Goal: Contribute content: Contribute content

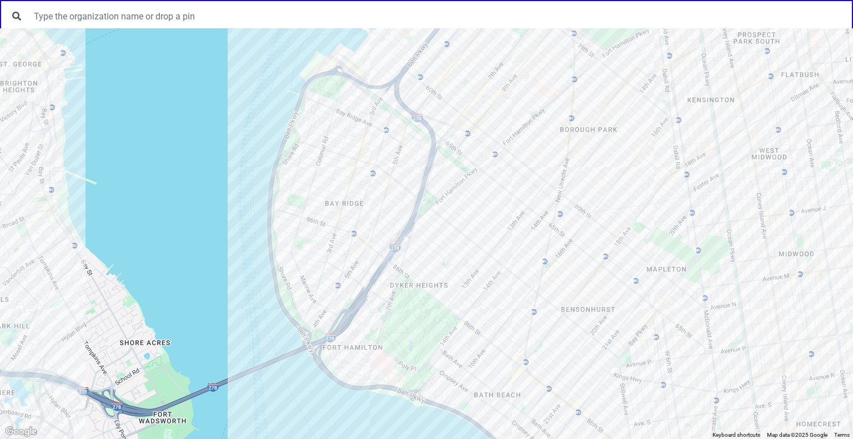
click at [371, 155] on div at bounding box center [426, 233] width 853 height 411
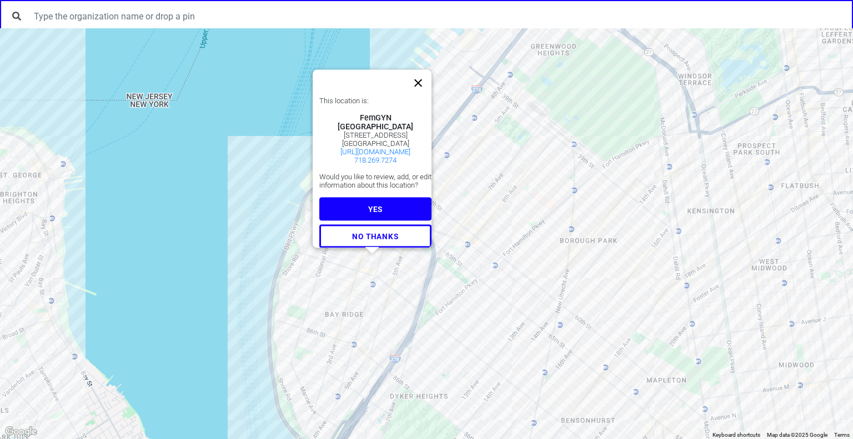
click at [424, 75] on button "Close" at bounding box center [418, 83] width 27 height 27
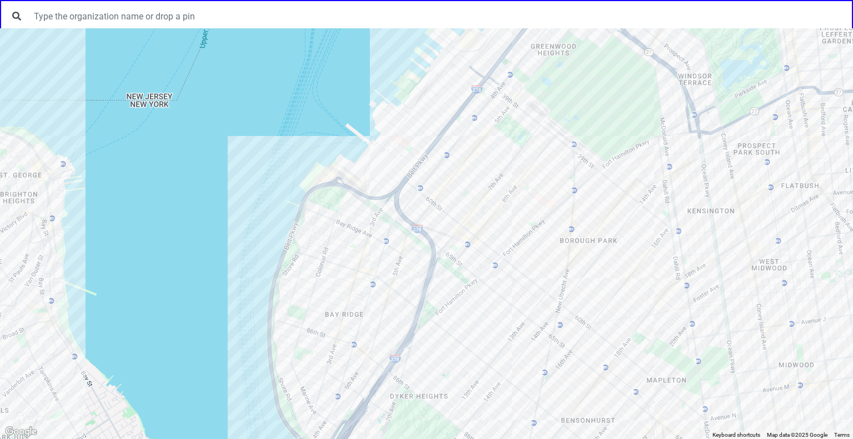
click at [366, 248] on div at bounding box center [426, 233] width 853 height 411
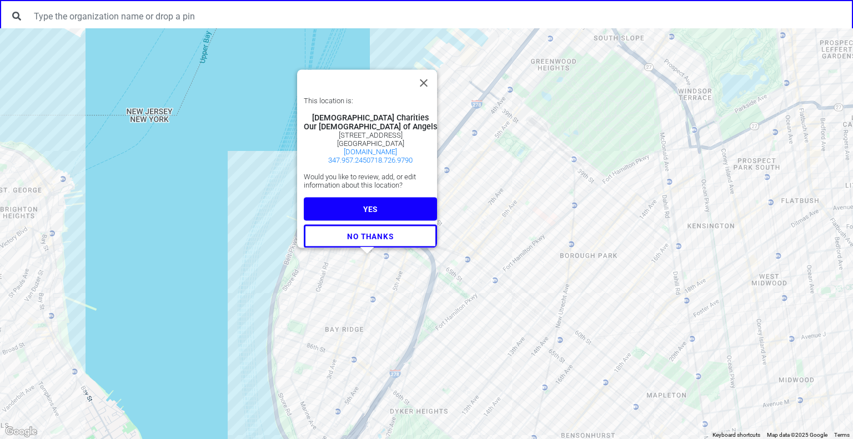
click at [363, 205] on span "YES" at bounding box center [370, 209] width 14 height 9
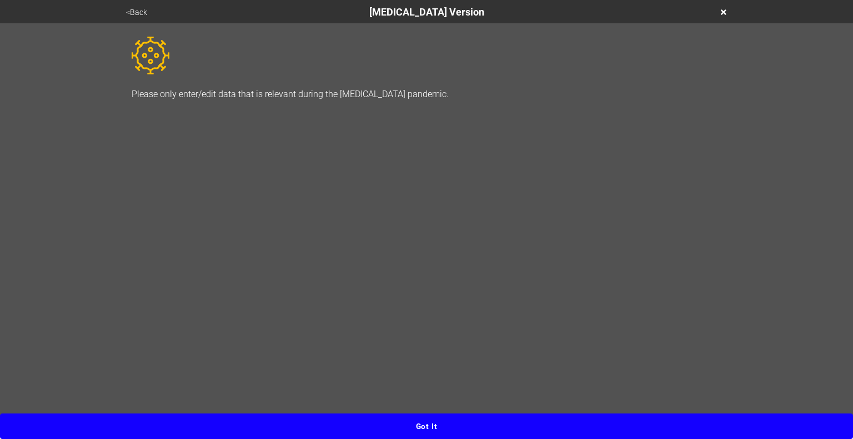
click at [446, 424] on button "Got it" at bounding box center [426, 427] width 853 height 26
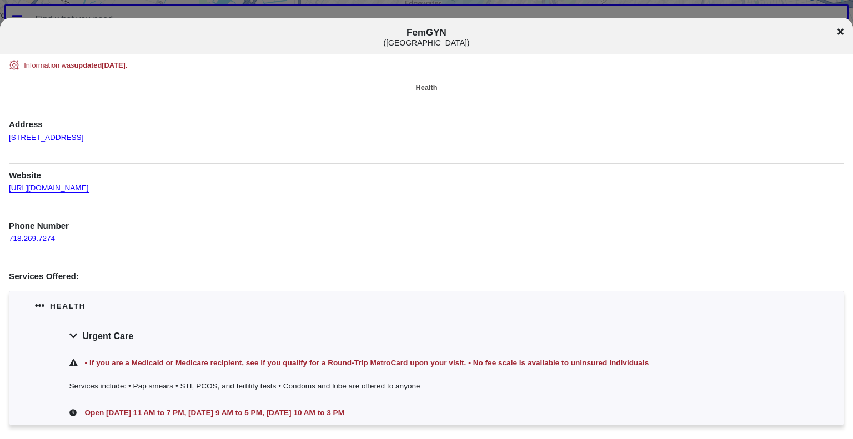
click at [839, 33] on icon at bounding box center [840, 31] width 6 height 9
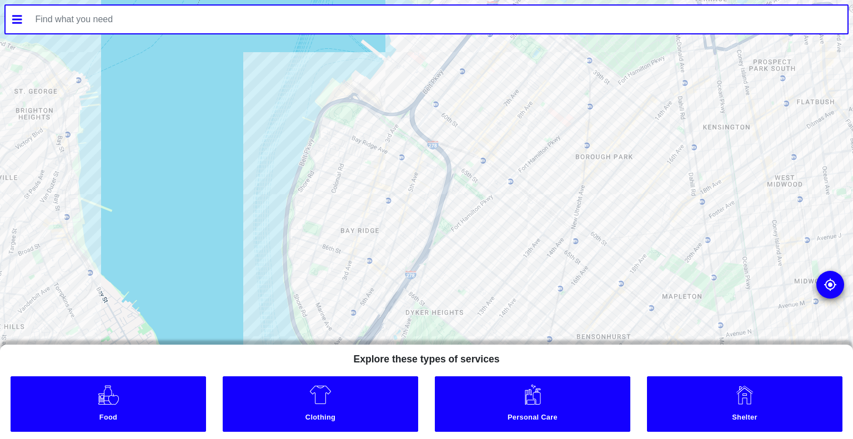
click at [382, 161] on div at bounding box center [426, 219] width 853 height 439
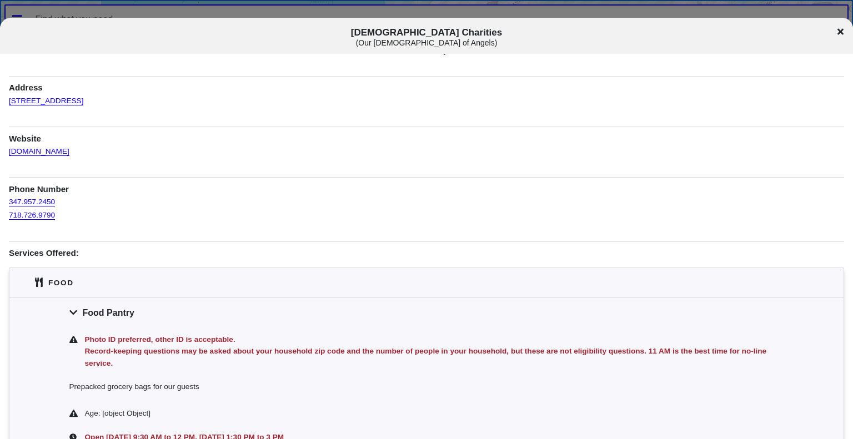
scroll to position [36, 0]
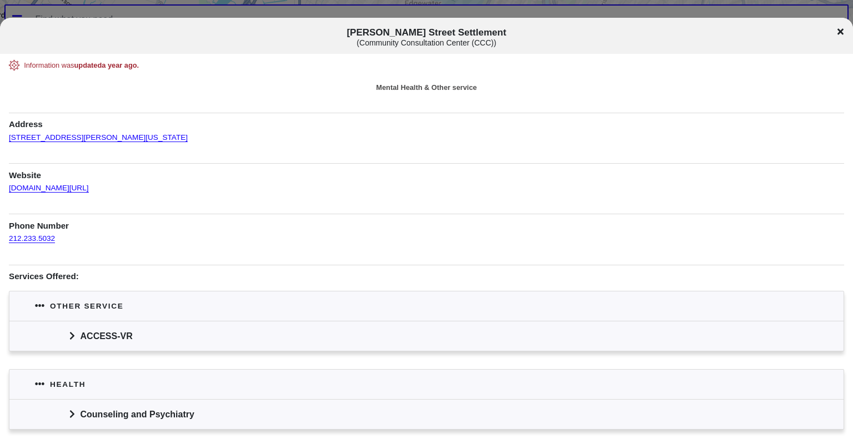
scroll to position [42, 0]
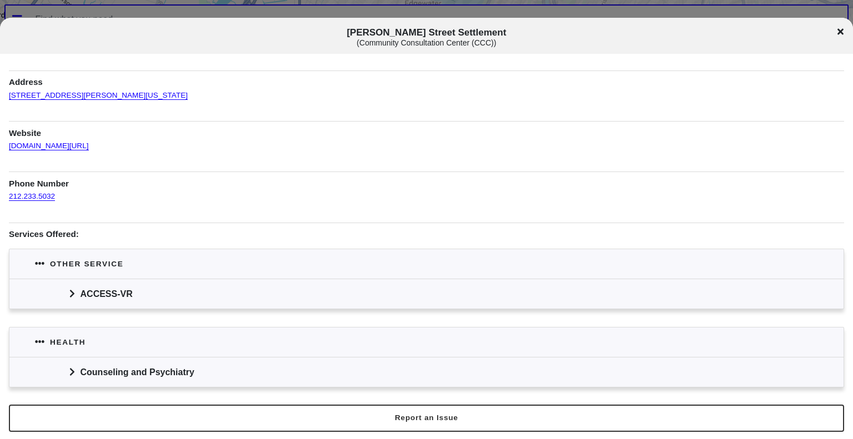
click at [69, 290] on icon at bounding box center [71, 294] width 4 height 8
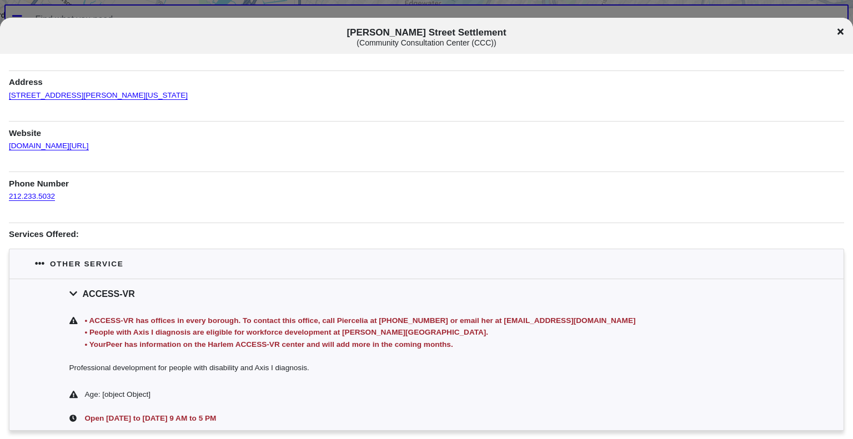
scroll to position [163, 0]
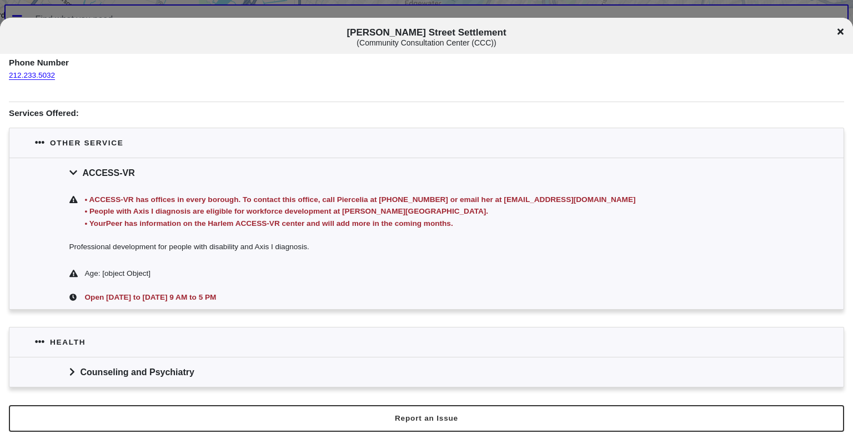
click at [73, 367] on icon at bounding box center [72, 371] width 6 height 9
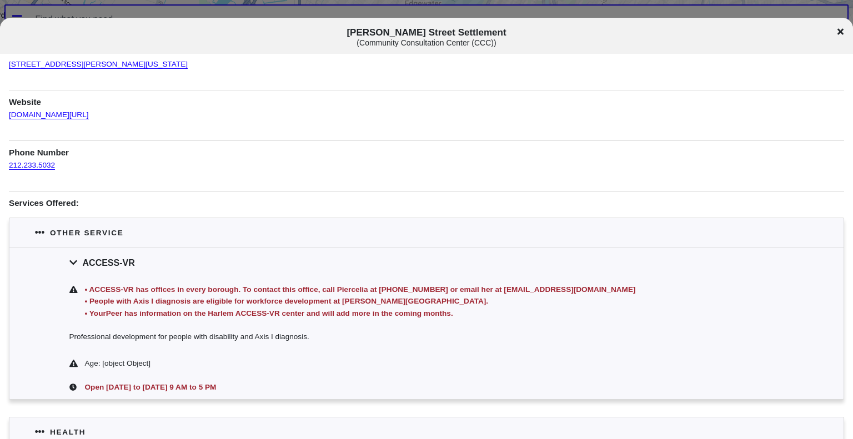
scroll to position [27, 0]
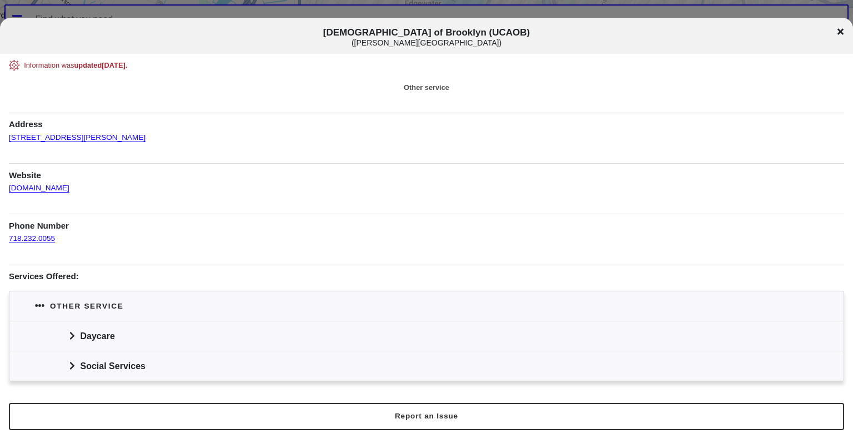
click at [63, 335] on div "Daycare" at bounding box center [426, 336] width 834 height 30
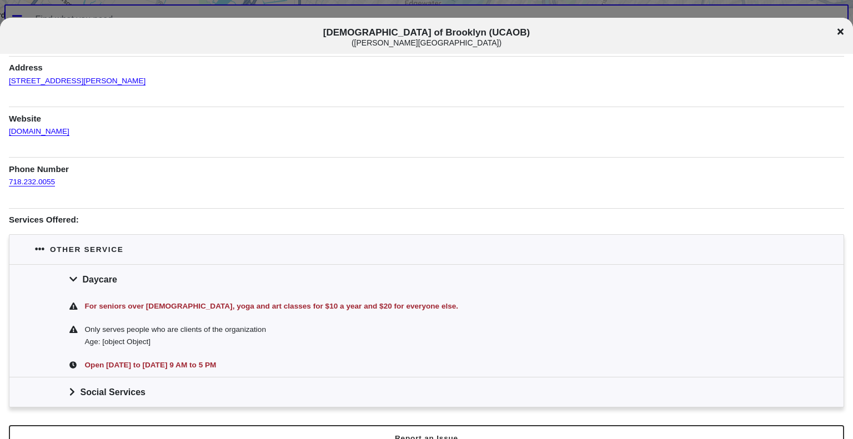
scroll to position [77, 0]
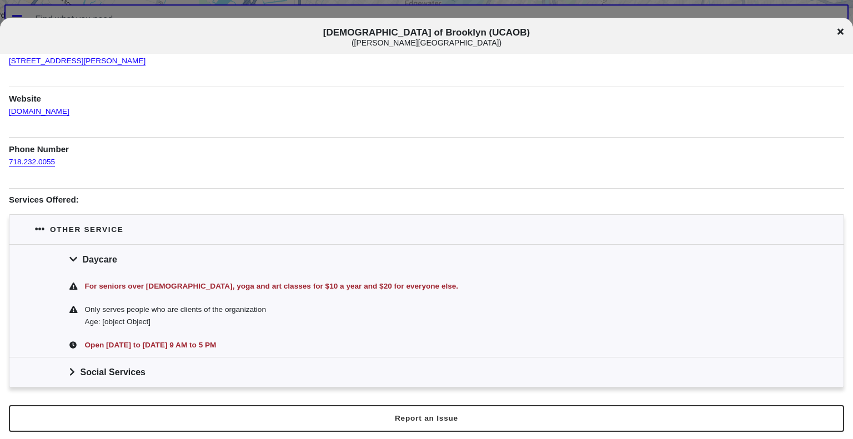
click at [74, 377] on div "Social Services" at bounding box center [426, 372] width 834 height 30
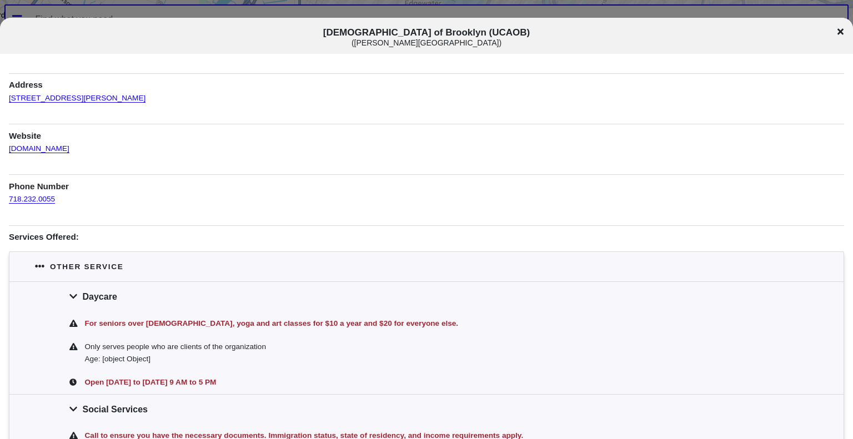
scroll to position [0, 0]
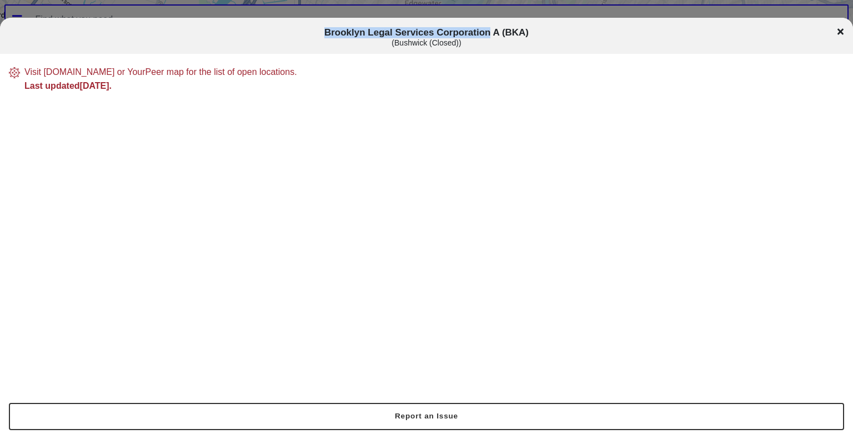
drag, startPoint x: 324, startPoint y: 33, endPoint x: 491, endPoint y: 26, distance: 166.7
click at [491, 26] on div "Brooklyn Legal Services Corporation A (BKA) ( Bushwick (Closed) )" at bounding box center [426, 36] width 853 height 36
copy span "Brooklyn Legal Services Corporation"
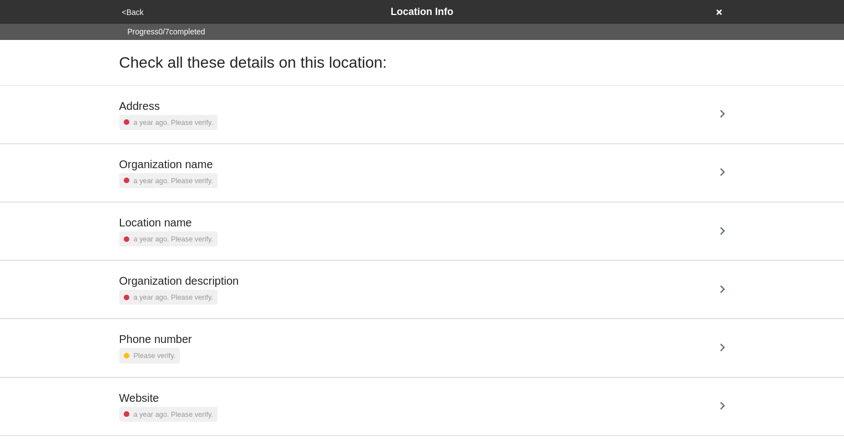
click at [136, 10] on button "<Back" at bounding box center [133, 12] width 28 height 13
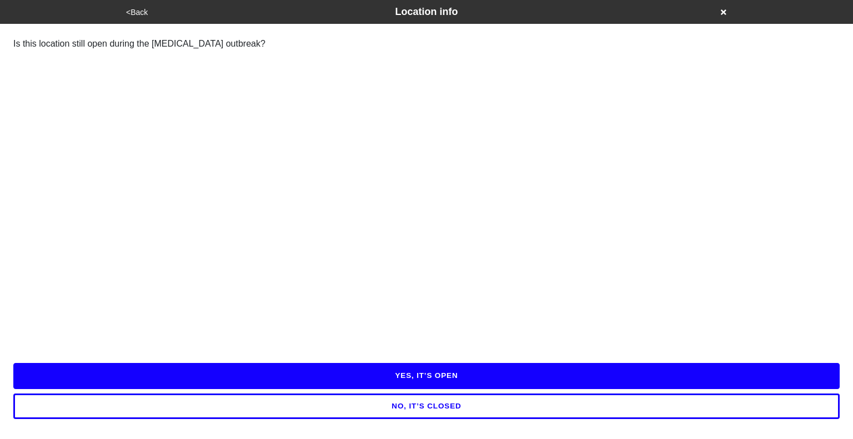
click at [452, 404] on button "NO, IT’S CLOSED" at bounding box center [426, 407] width 826 height 26
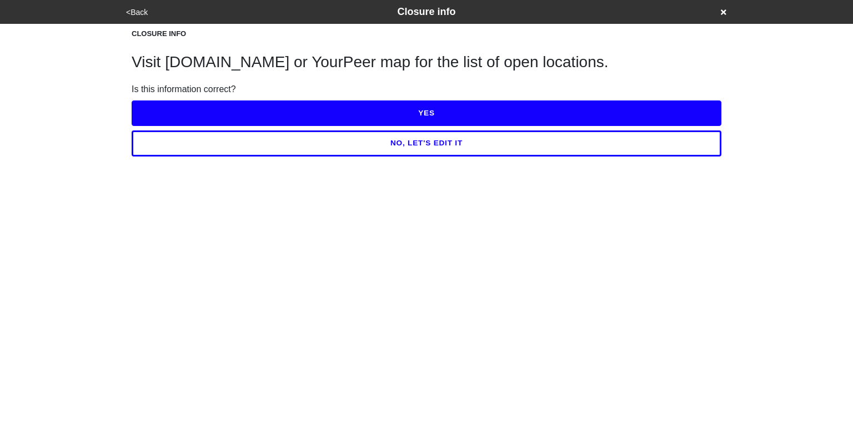
click at [454, 148] on button "NO, LET'S EDIT IT" at bounding box center [427, 143] width 590 height 26
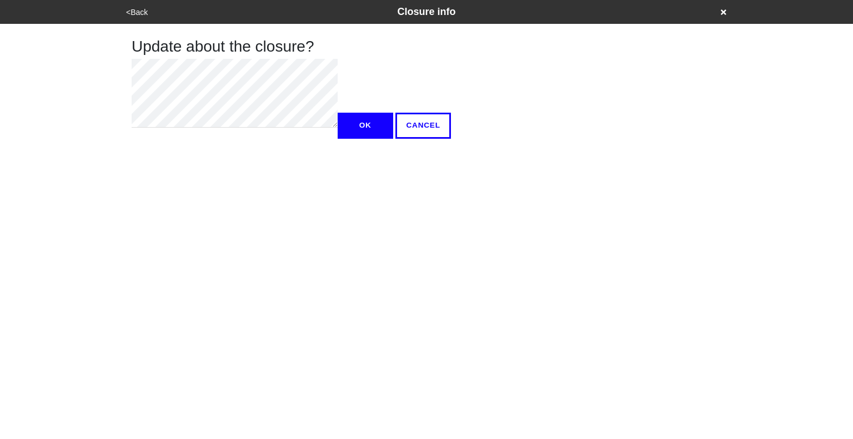
click at [136, 15] on button "<Back" at bounding box center [137, 12] width 28 height 13
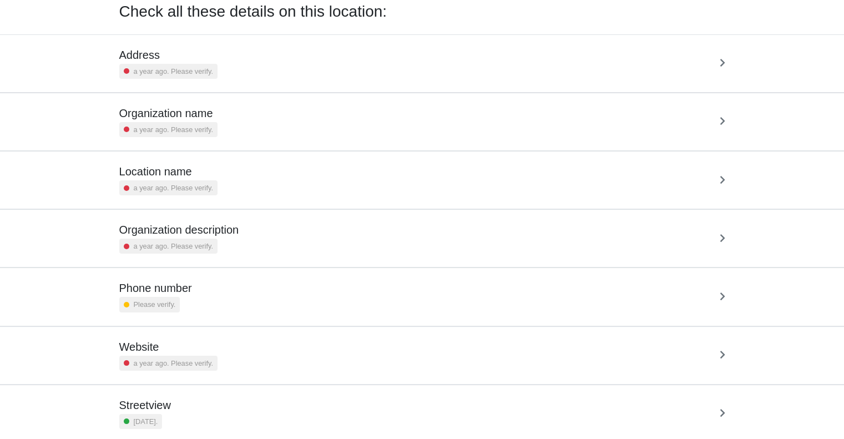
scroll to position [79, 0]
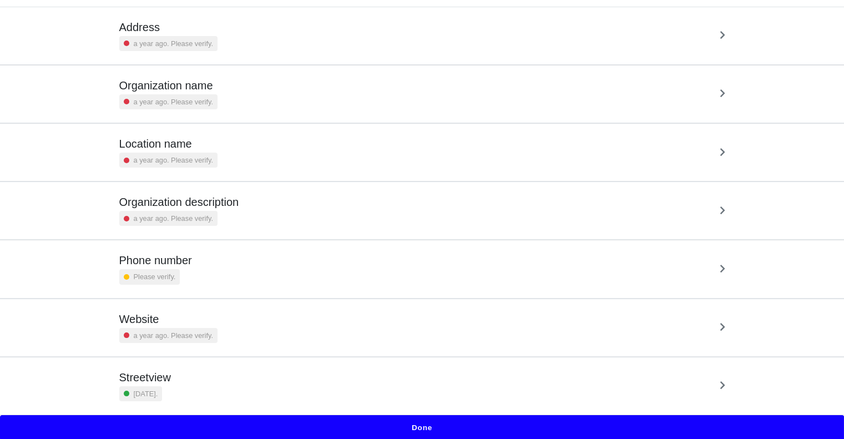
click at [451, 422] on button "Done" at bounding box center [422, 428] width 844 height 26
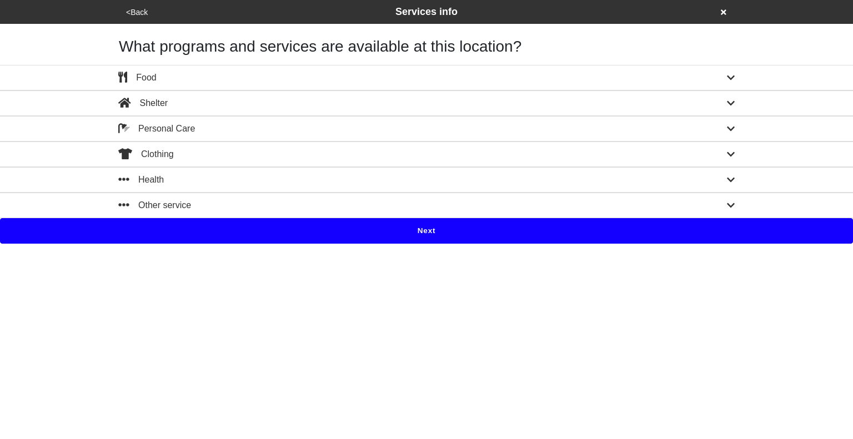
click at [426, 233] on button "Next" at bounding box center [426, 231] width 853 height 26
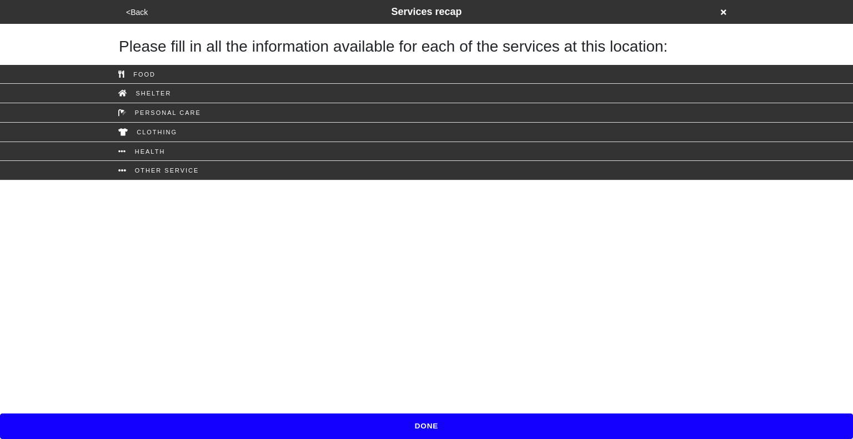
click at [426, 431] on button "DONE" at bounding box center [426, 427] width 853 height 26
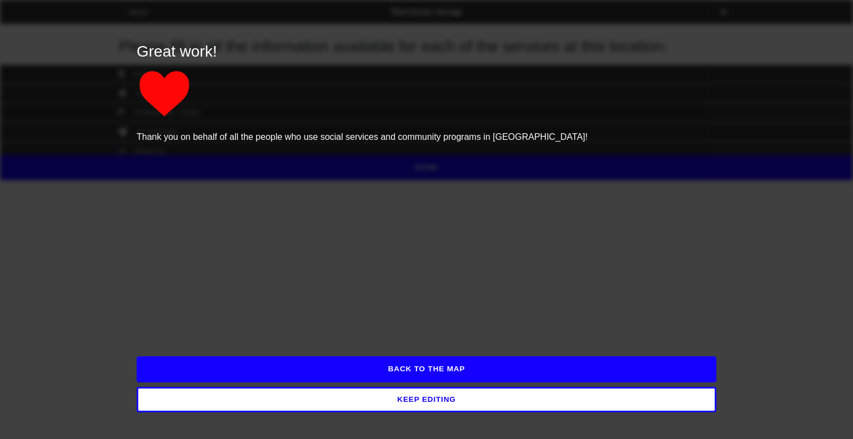
click at [414, 404] on button "KEEP EDITING" at bounding box center [427, 400] width 580 height 26
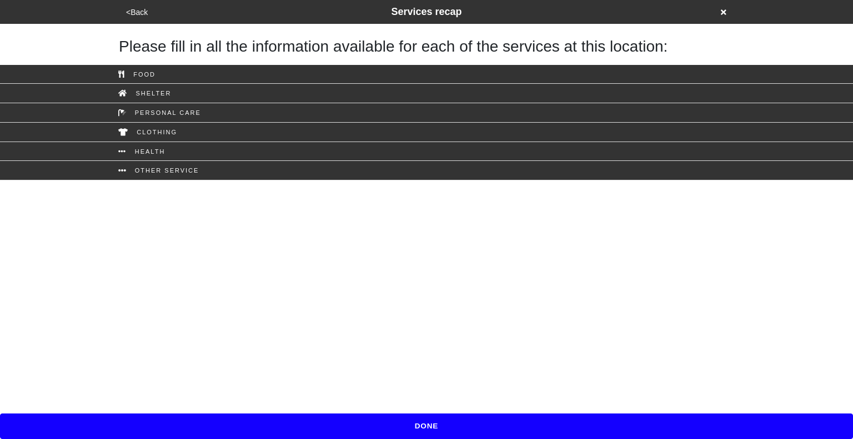
click at [138, 13] on button "<Back" at bounding box center [137, 12] width 28 height 13
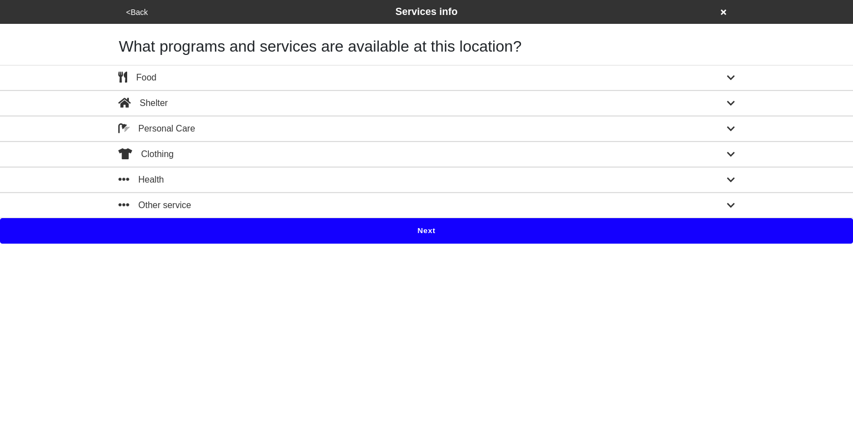
click at [138, 13] on button "<Back" at bounding box center [137, 12] width 28 height 13
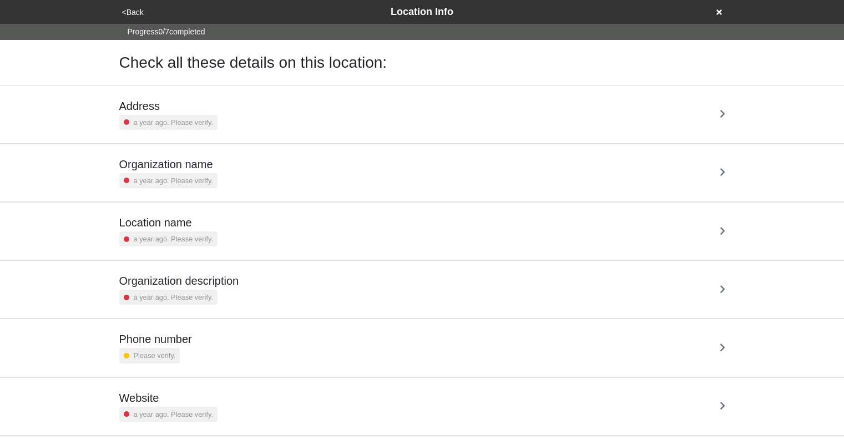
click at [314, 278] on div "Organization description a year ago. Please verify." at bounding box center [422, 289] width 606 height 31
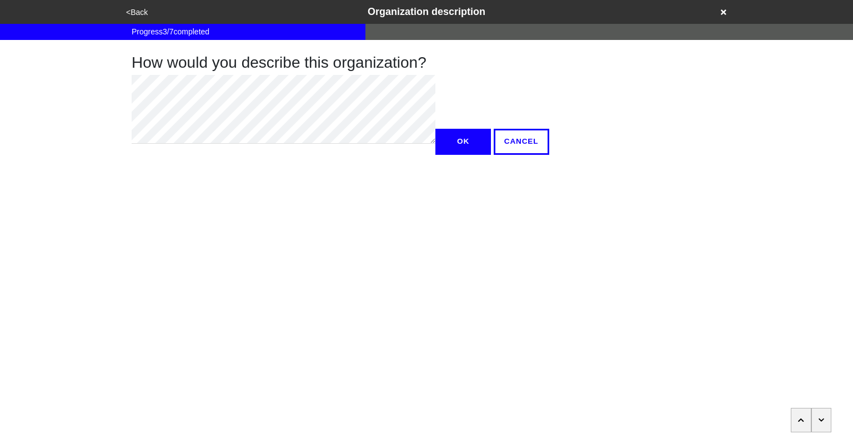
click at [822, 418] on icon "button" at bounding box center [821, 420] width 6 height 7
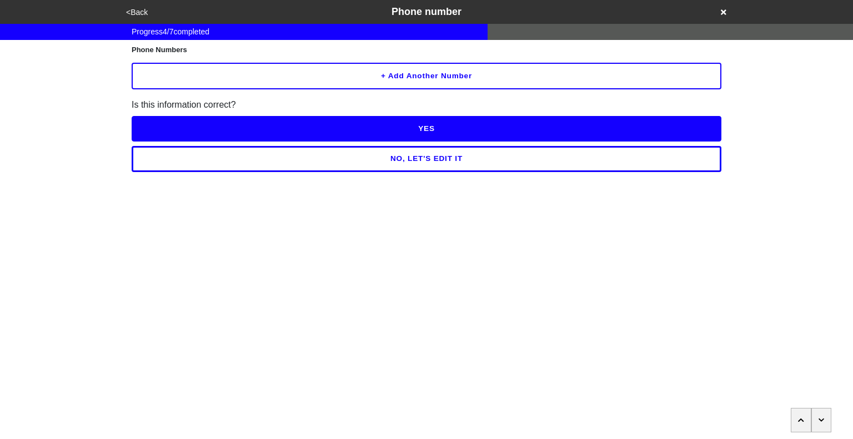
click at [822, 418] on icon "button" at bounding box center [821, 420] width 6 height 7
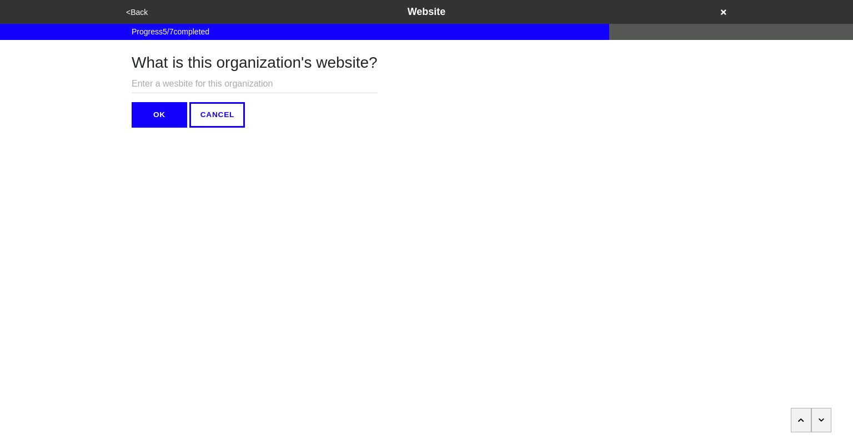
click at [822, 418] on icon "button" at bounding box center [821, 420] width 6 height 7
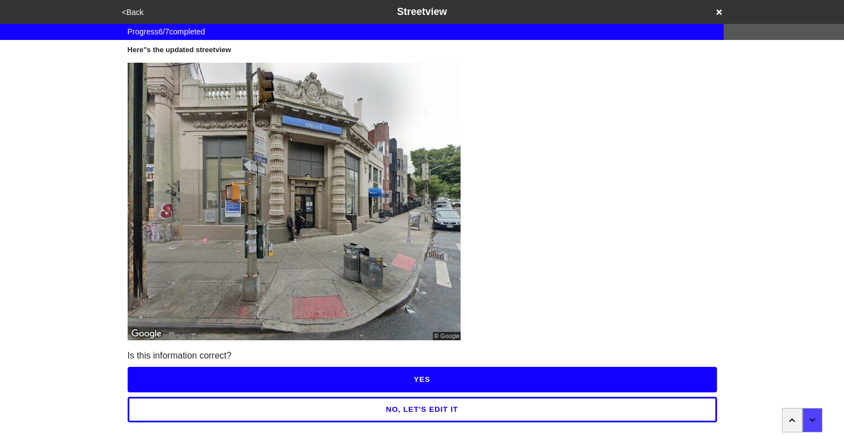
click at [138, 13] on button "<Back" at bounding box center [133, 12] width 28 height 13
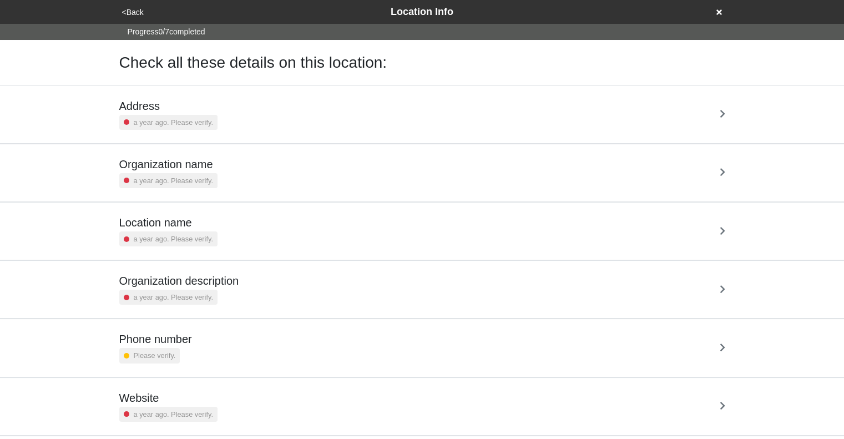
click at [265, 104] on div "Address a year ago. Please verify." at bounding box center [422, 114] width 606 height 31
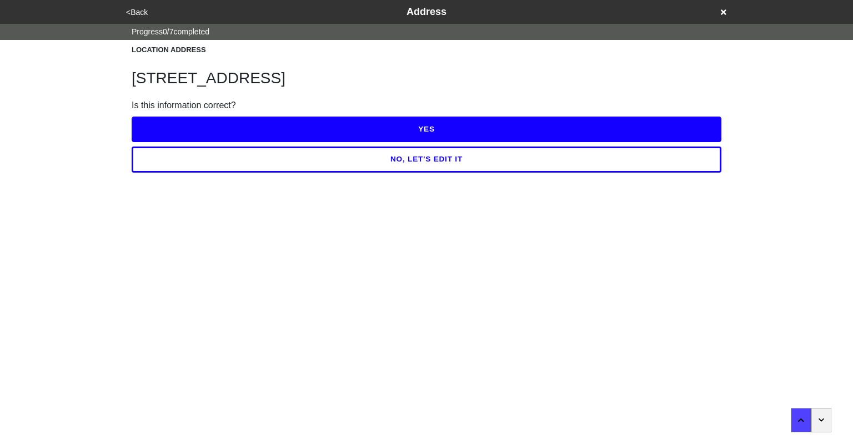
click at [722, 11] on icon at bounding box center [724, 12] width 6 height 6
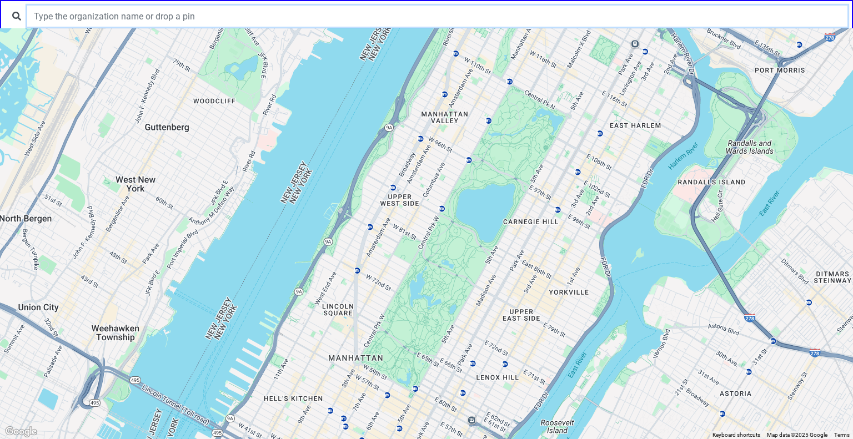
click at [506, 12] on input "text" at bounding box center [437, 16] width 820 height 21
paste input "Brooklyn Legal Services Corporation A"
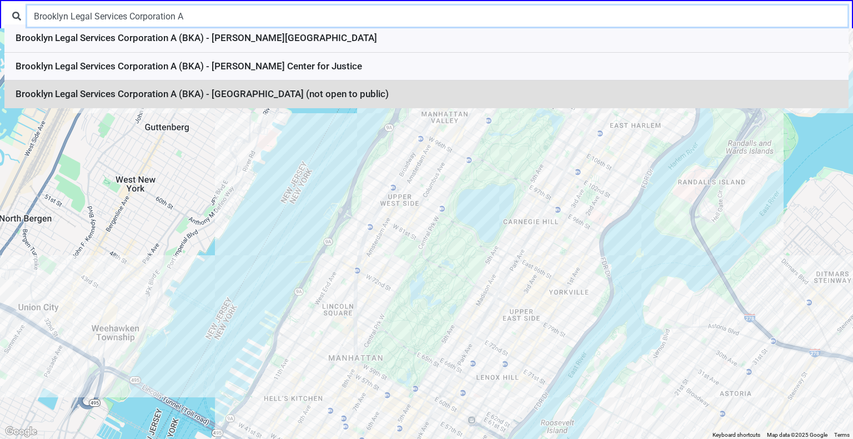
type input "Brooklyn Legal Services Corporation A"
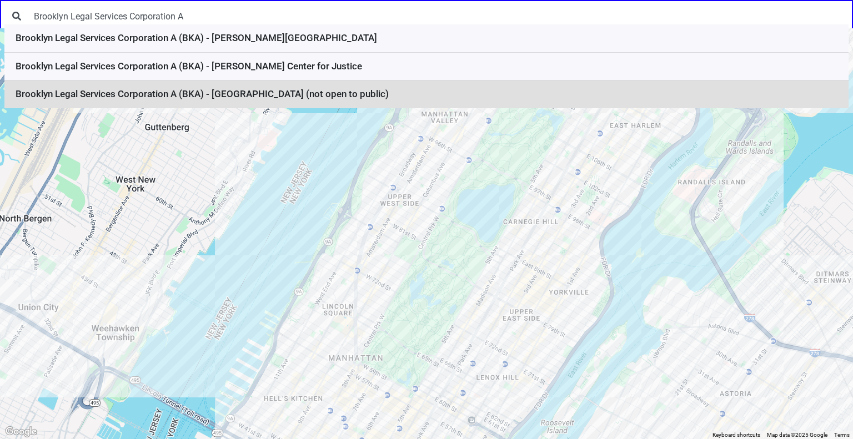
click at [417, 98] on li "Brooklyn Legal Services Corporation A (BKA) - Jamaica (not open to public)" at bounding box center [426, 94] width 844 height 28
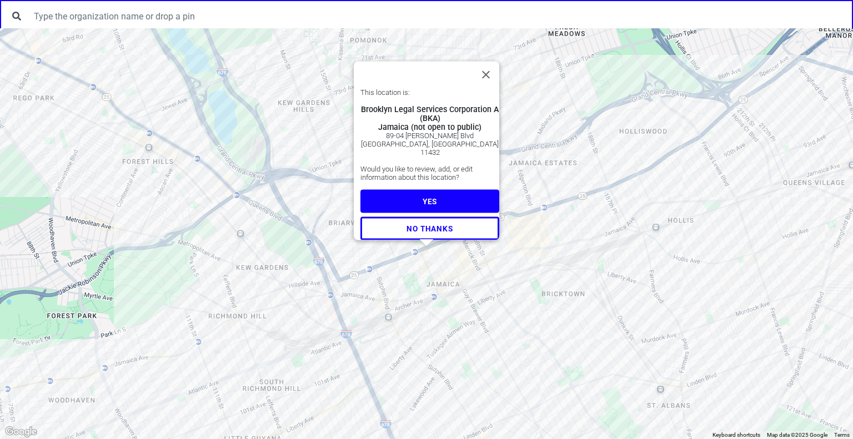
click at [432, 199] on button "YES" at bounding box center [429, 201] width 139 height 23
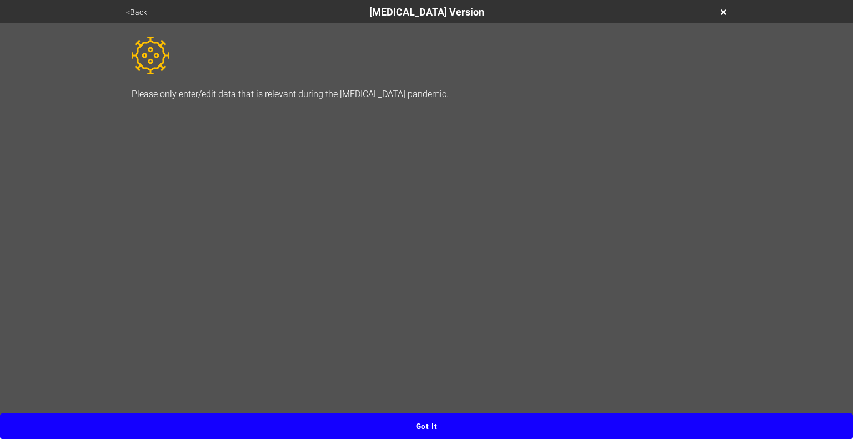
click at [433, 423] on button "Got it" at bounding box center [426, 427] width 853 height 26
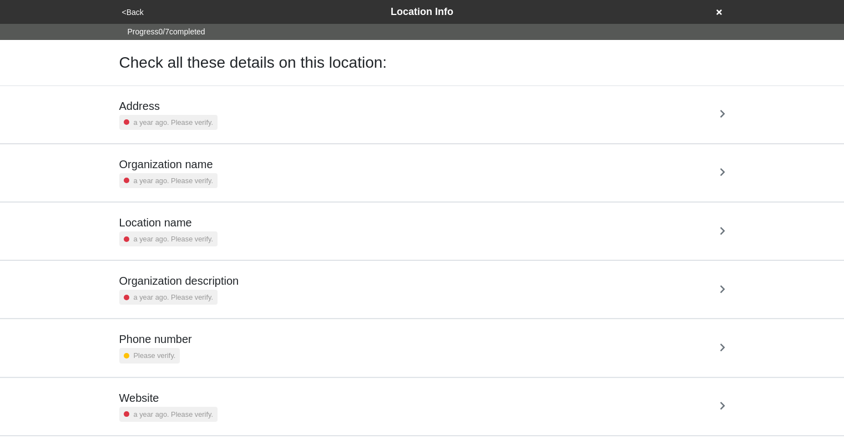
click at [131, 13] on button "<Back" at bounding box center [133, 12] width 28 height 13
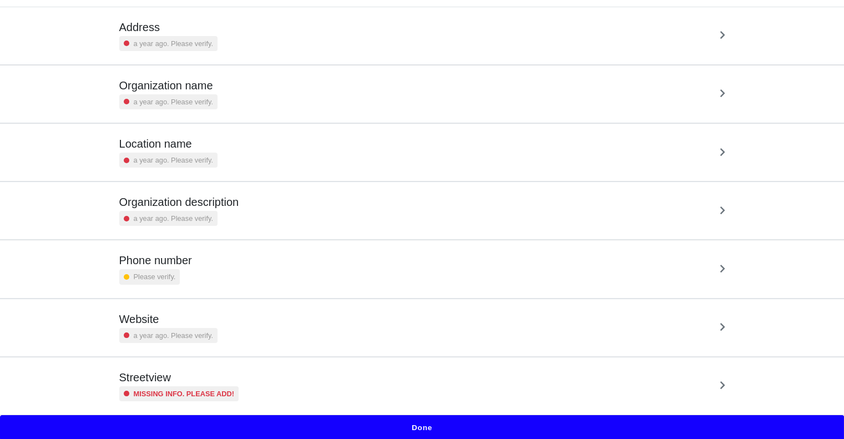
click at [416, 426] on button "Done" at bounding box center [422, 428] width 844 height 26
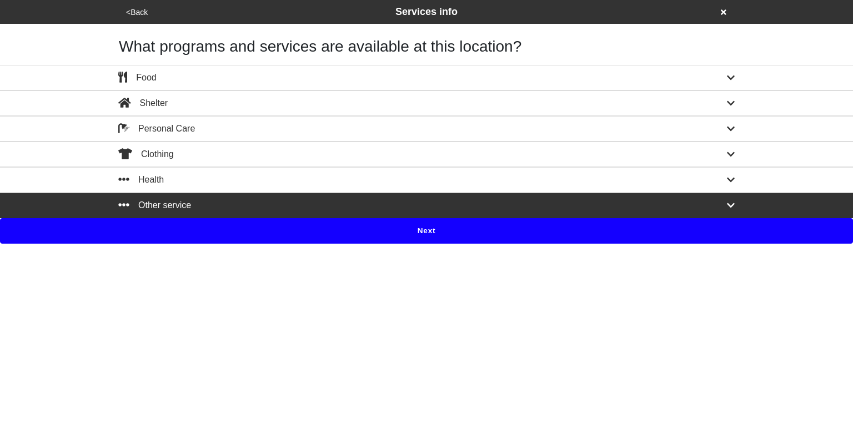
click at [422, 226] on button "Next" at bounding box center [426, 231] width 853 height 26
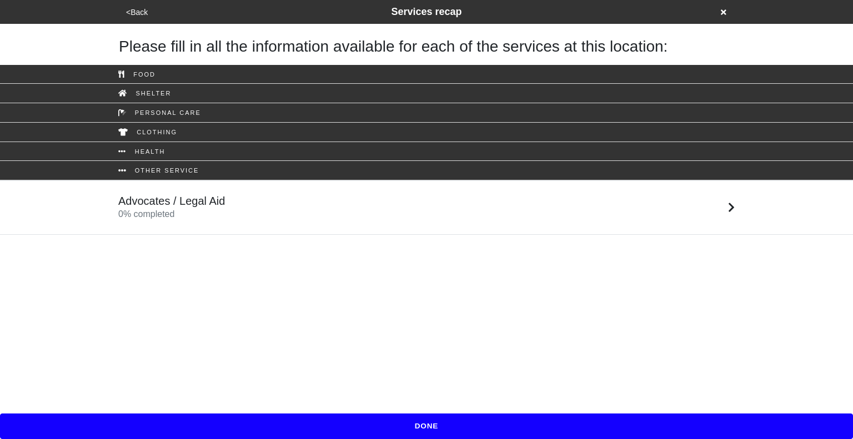
click at [360, 213] on div "Advocates / Legal Aid 0 % completed" at bounding box center [426, 207] width 633 height 27
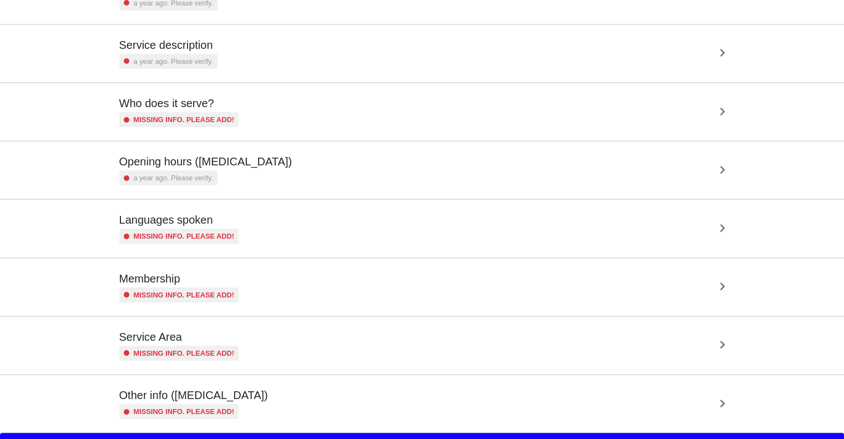
scroll to position [120, 0]
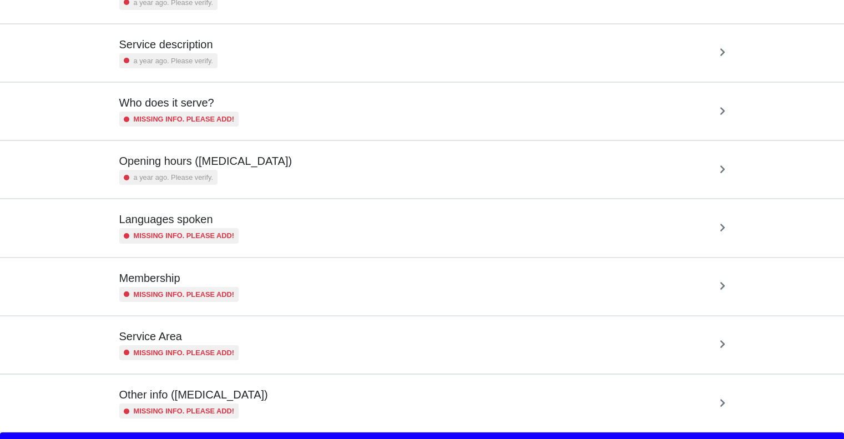
click at [345, 166] on div "Opening hours (coronavirus) a year ago. Please verify." at bounding box center [422, 169] width 606 height 31
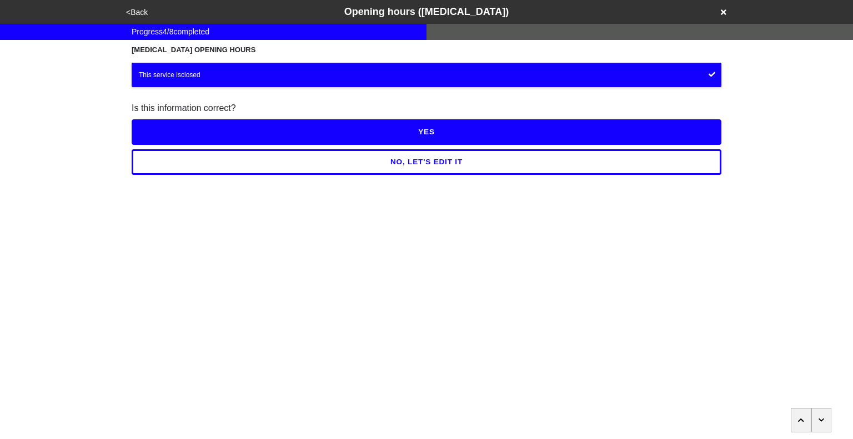
click at [134, 13] on button "<Back" at bounding box center [137, 12] width 28 height 13
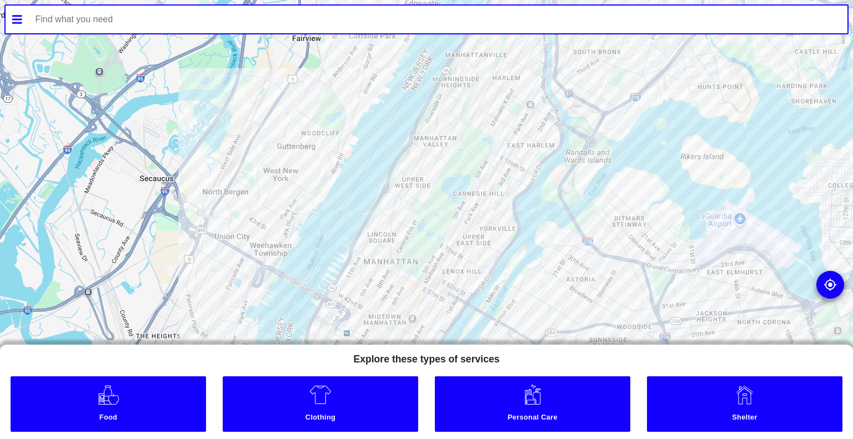
click at [352, 22] on input "text" at bounding box center [438, 20] width 819 height 28
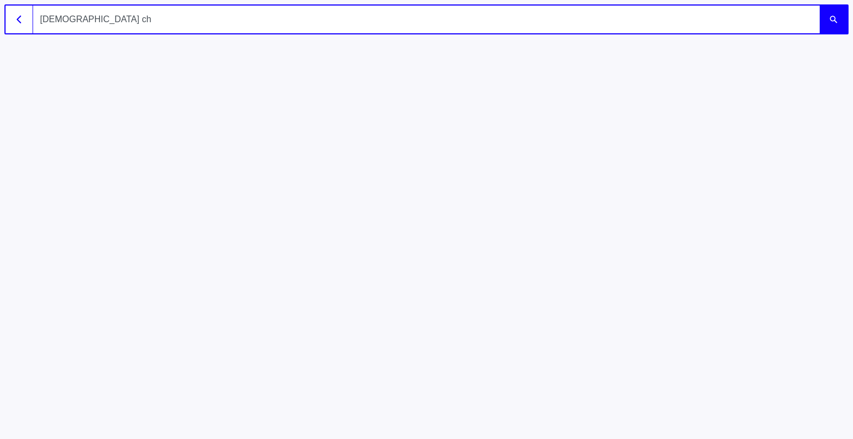
type input "[DEMOGRAPHIC_DATA] c"
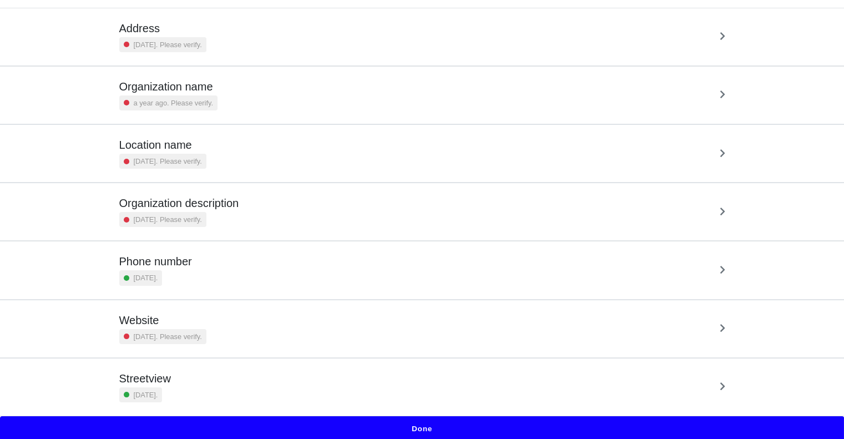
scroll to position [79, 0]
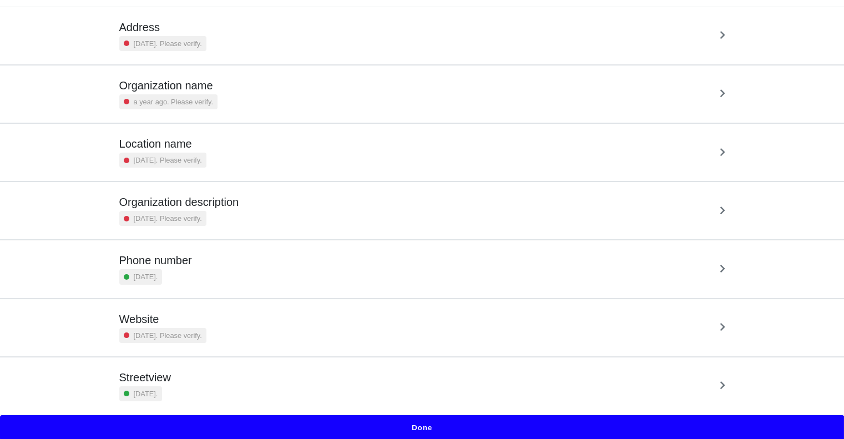
click at [323, 221] on div "Organization description [DATE]. Please verify." at bounding box center [422, 210] width 606 height 31
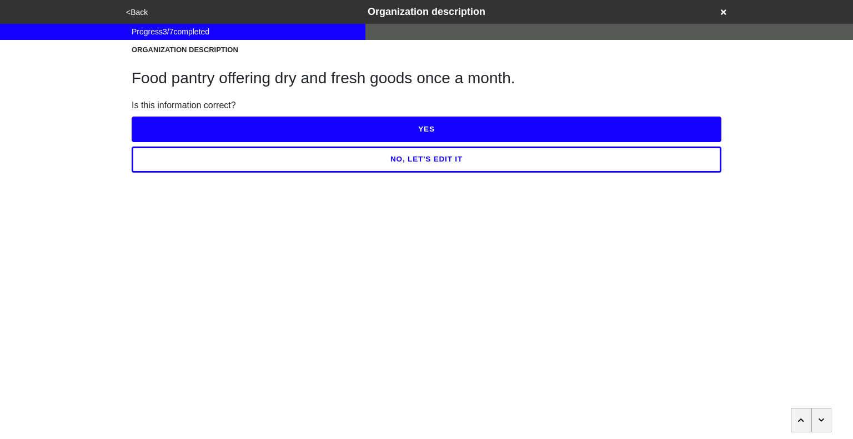
click at [822, 421] on icon "button" at bounding box center [821, 420] width 6 height 7
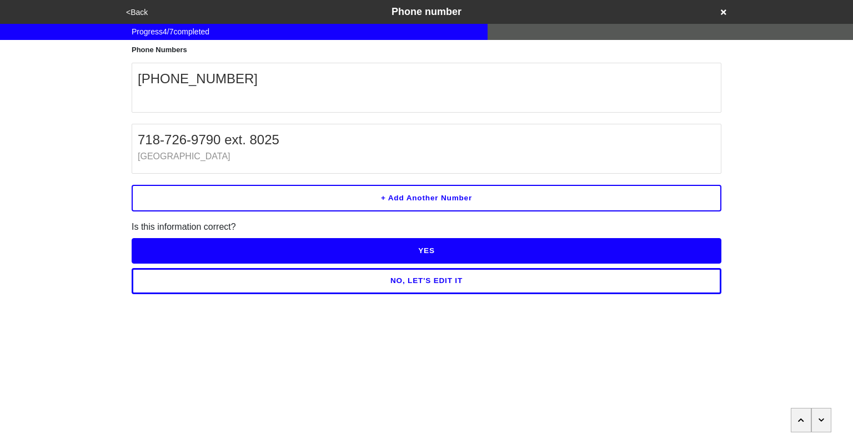
click at [822, 421] on icon "button" at bounding box center [821, 420] width 6 height 7
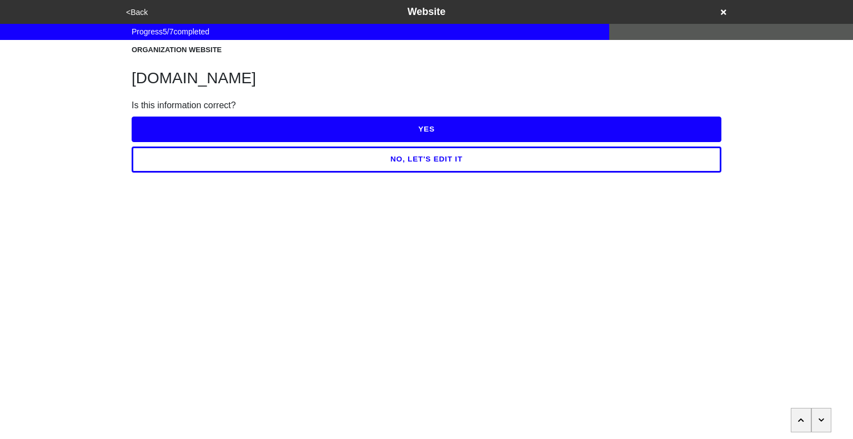
click at [822, 421] on icon "button" at bounding box center [821, 420] width 6 height 7
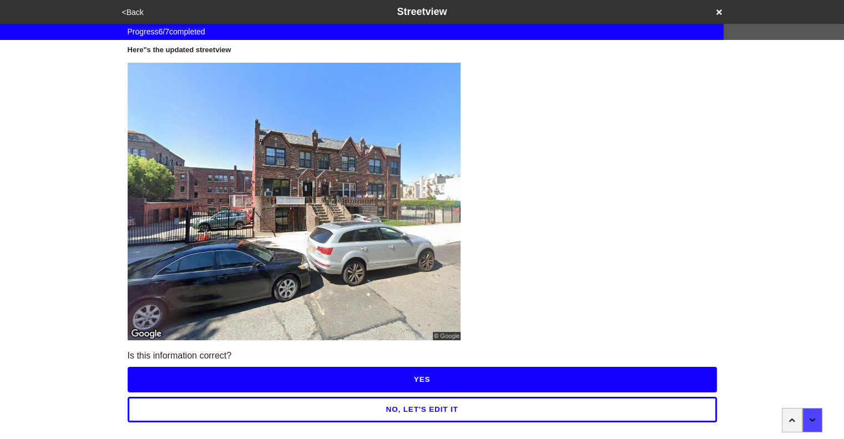
click at [501, 389] on button "YES" at bounding box center [423, 380] width 590 height 26
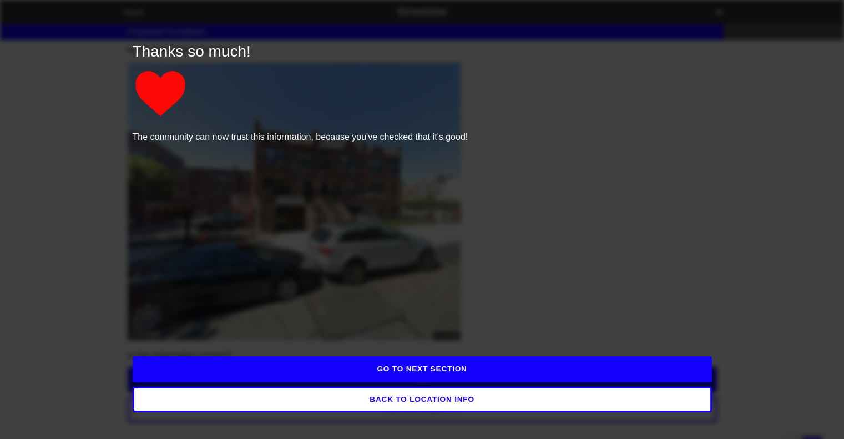
click at [532, 374] on button "GO TO NEXT SECTION" at bounding box center [423, 369] width 580 height 26
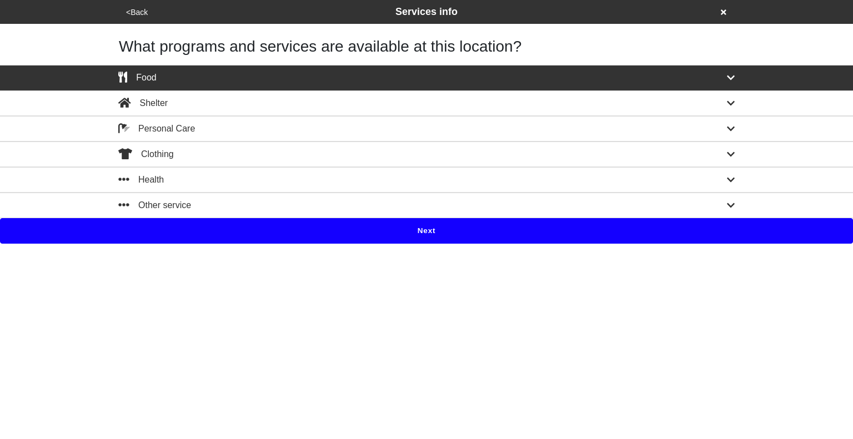
click at [440, 233] on button "Next" at bounding box center [426, 231] width 853 height 26
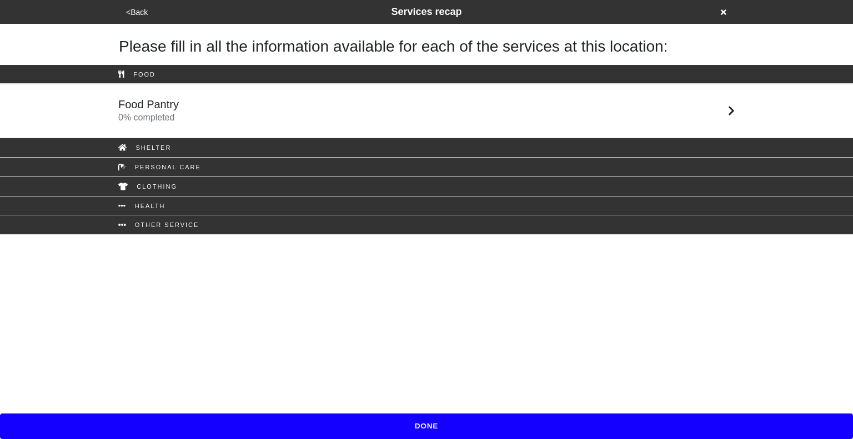
click at [367, 106] on div "Food Pantry 0 % completed" at bounding box center [426, 111] width 633 height 27
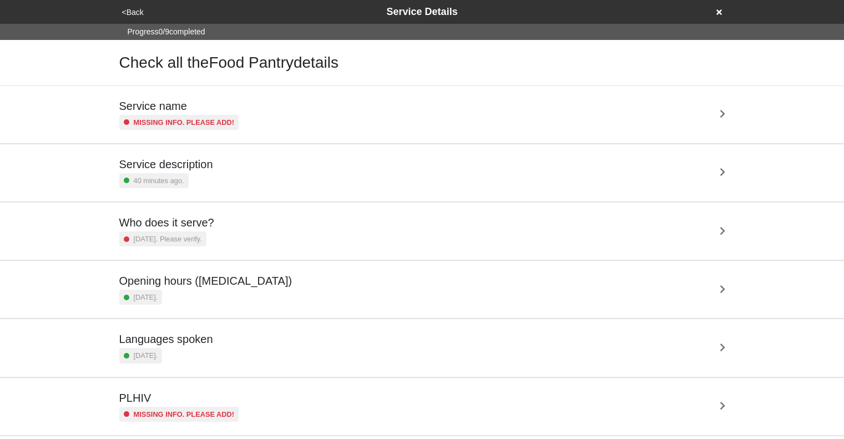
click at [357, 173] on div "Service description 40 minutes ago." at bounding box center [422, 173] width 606 height 31
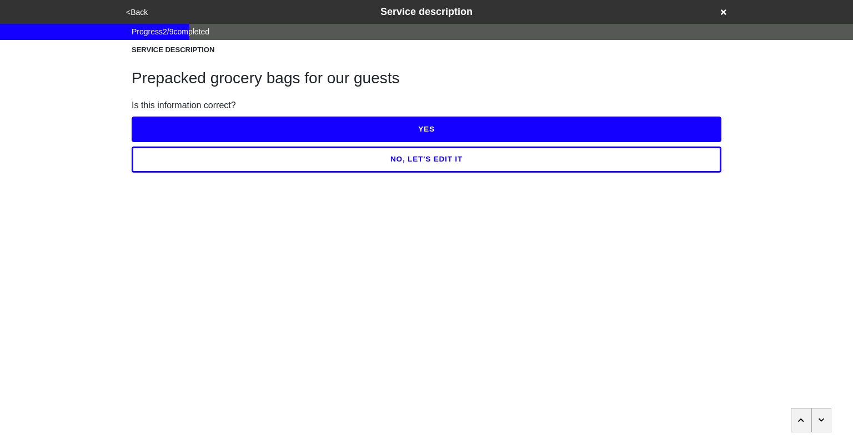
click at [411, 154] on button "NO, LET'S EDIT IT" at bounding box center [427, 160] width 590 height 26
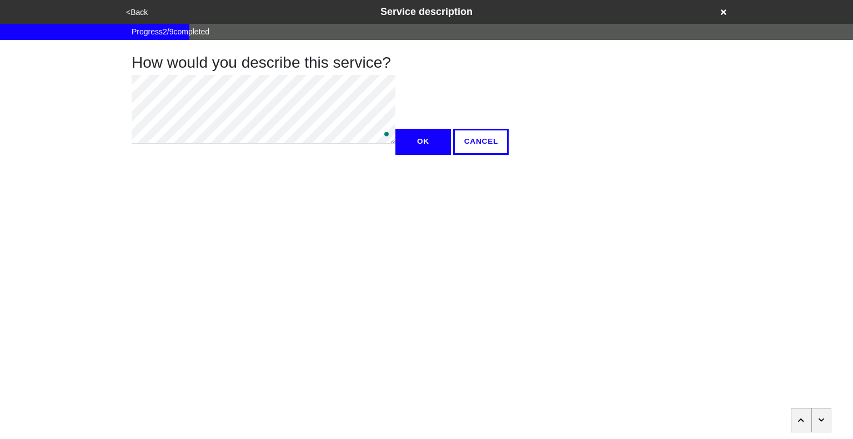
type textarea "x"
click at [395, 154] on button "OK" at bounding box center [423, 142] width 56 height 26
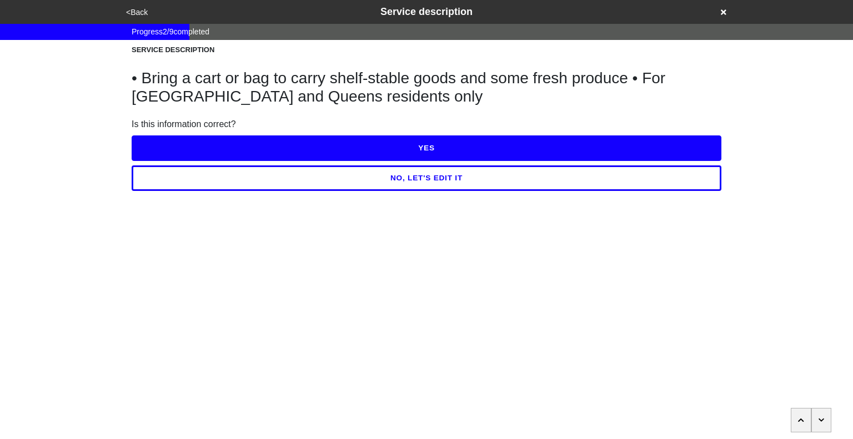
click at [370, 144] on button "YES" at bounding box center [427, 148] width 590 height 26
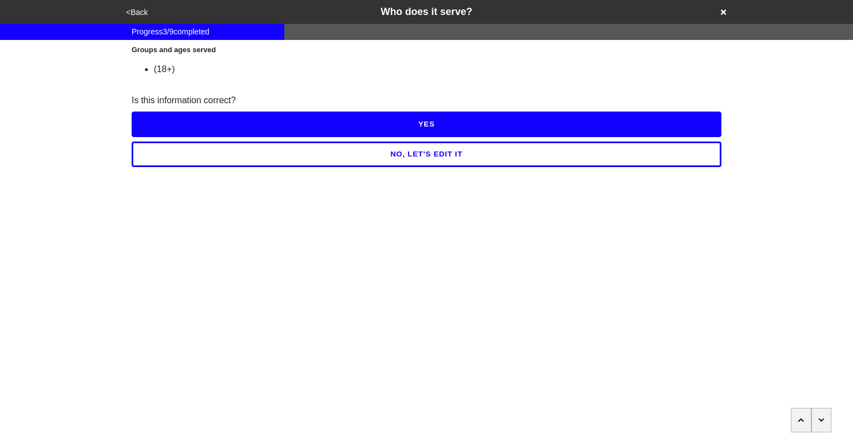
click at [423, 132] on button "YES" at bounding box center [427, 125] width 590 height 26
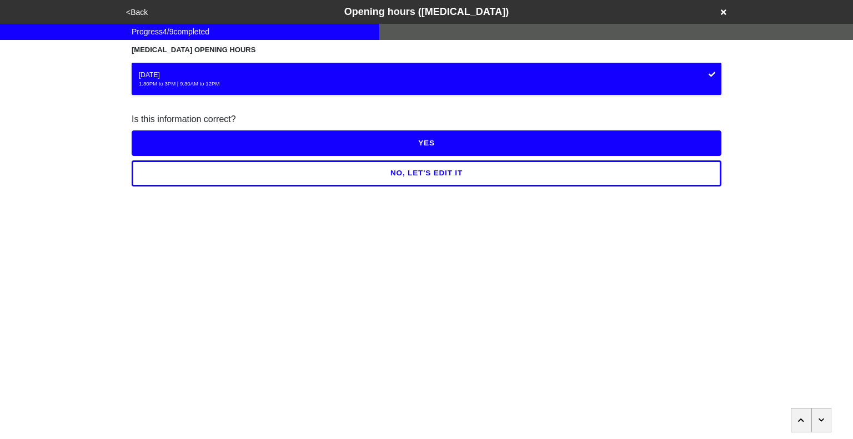
click at [435, 173] on button "NO, LET'S EDIT IT" at bounding box center [427, 173] width 590 height 26
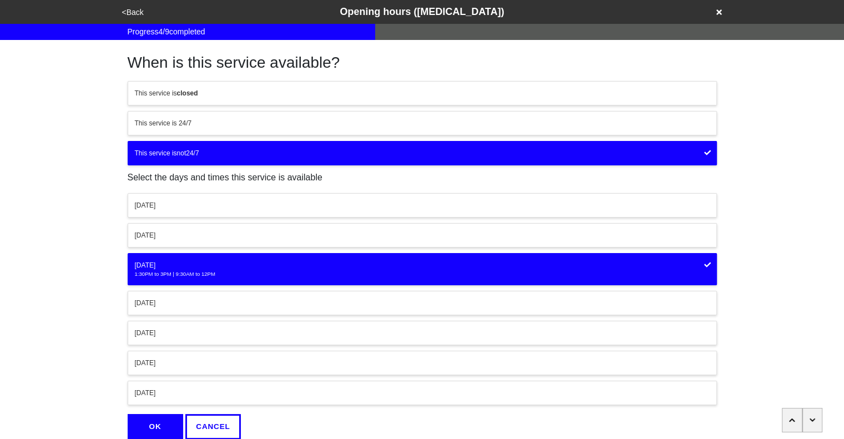
click at [339, 263] on div "[DATE]" at bounding box center [422, 265] width 575 height 10
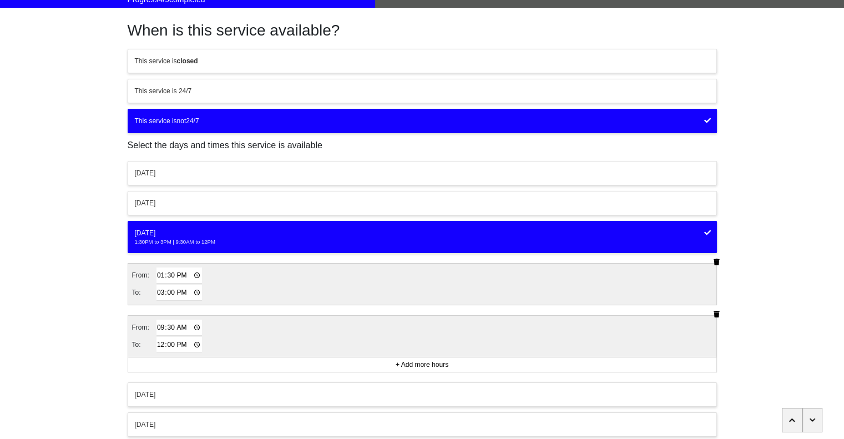
scroll to position [33, 0]
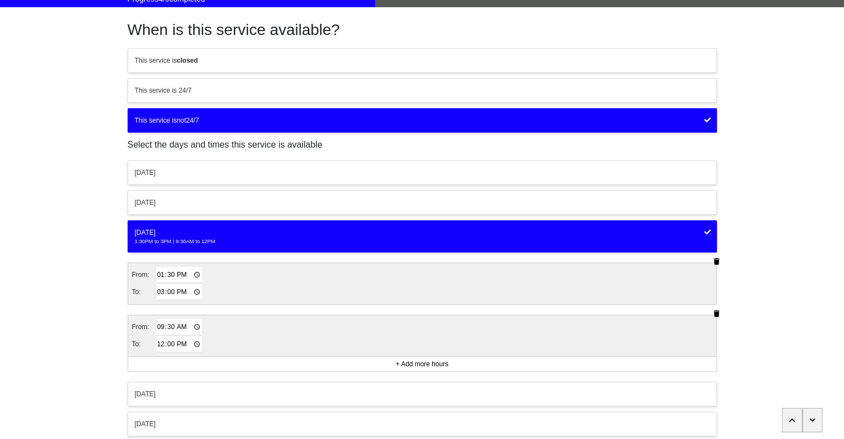
click at [158, 274] on input "13:30" at bounding box center [180, 275] width 46 height 16
click at [182, 272] on input "21:30" at bounding box center [180, 275] width 46 height 16
type input "09:30"
click at [161, 291] on input "15:00" at bounding box center [180, 292] width 46 height 16
type input "12:00"
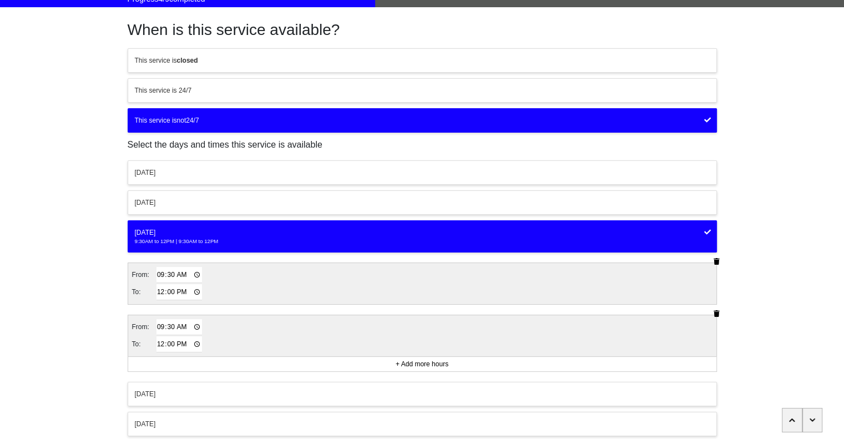
click at [159, 326] on input "09:30" at bounding box center [180, 327] width 46 height 16
click at [183, 326] on input "01:30" at bounding box center [180, 327] width 46 height 16
type input "13:30"
click at [158, 341] on input "12:00" at bounding box center [180, 344] width 46 height 16
type input "15:00"
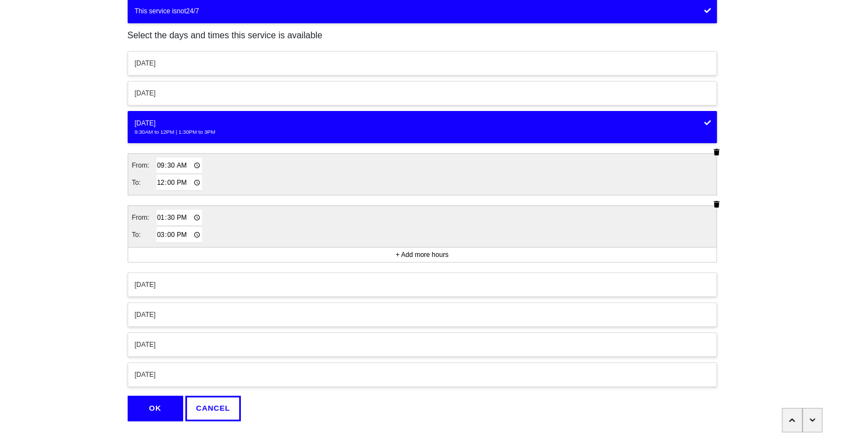
scroll to position [165, 0]
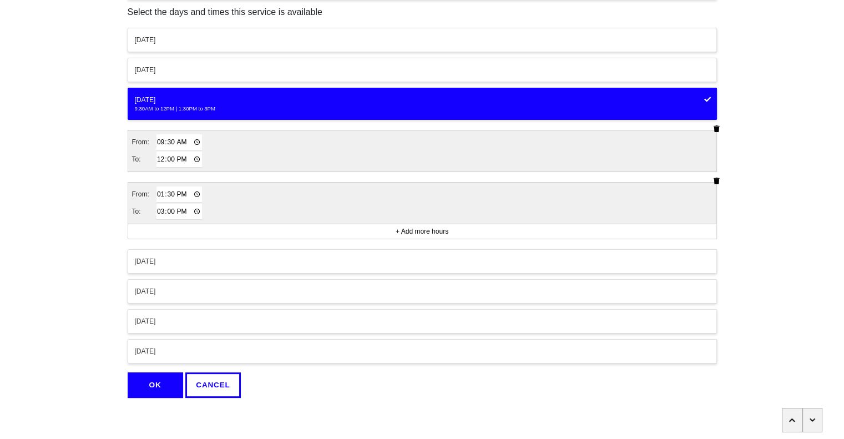
click at [150, 375] on button "OK" at bounding box center [156, 385] width 56 height 26
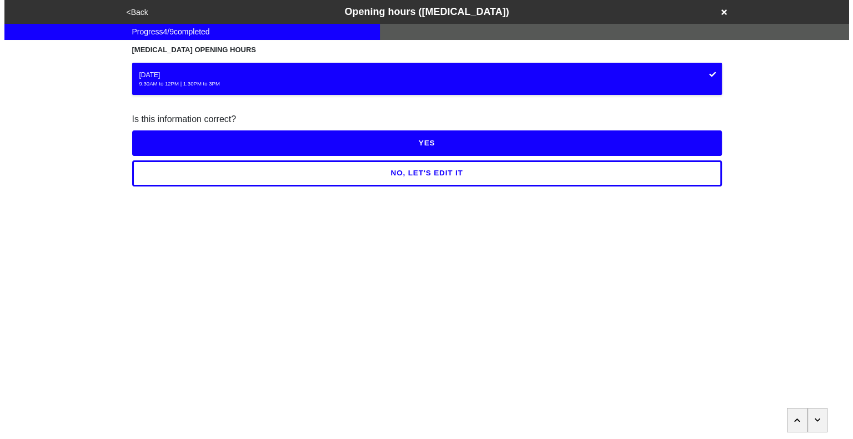
scroll to position [0, 0]
click at [415, 148] on button "YES" at bounding box center [427, 143] width 590 height 26
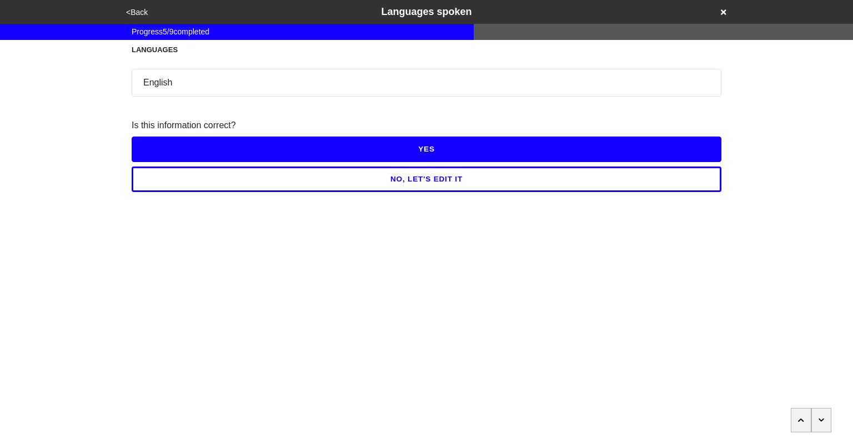
click at [433, 148] on button "YES" at bounding box center [427, 150] width 590 height 26
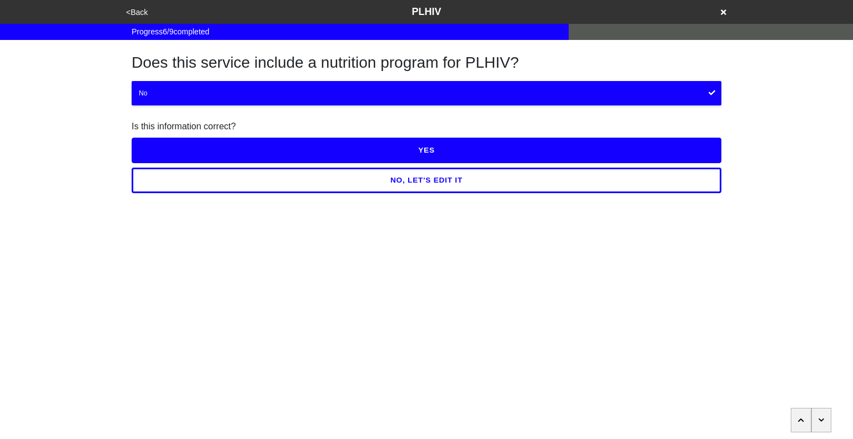
click at [822, 412] on button "button" at bounding box center [821, 420] width 21 height 24
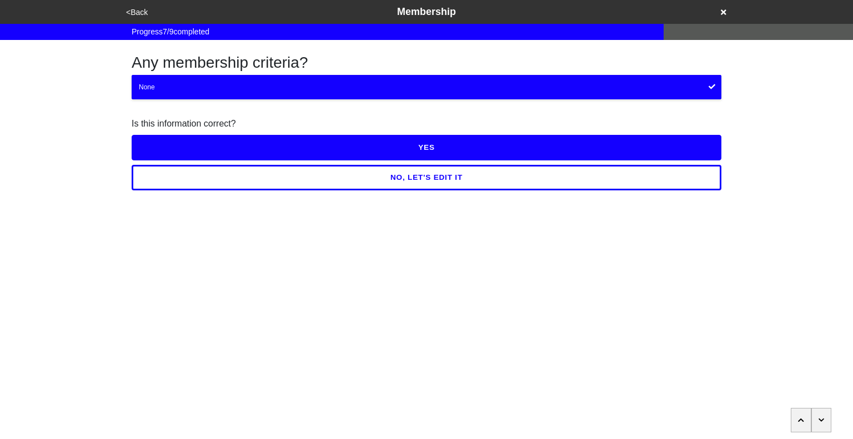
click at [822, 412] on button "button" at bounding box center [821, 420] width 21 height 24
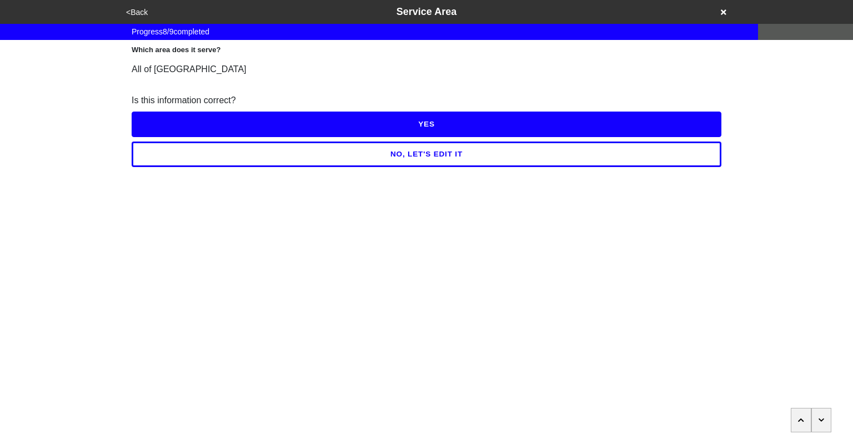
click at [822, 412] on button "button" at bounding box center [821, 420] width 21 height 24
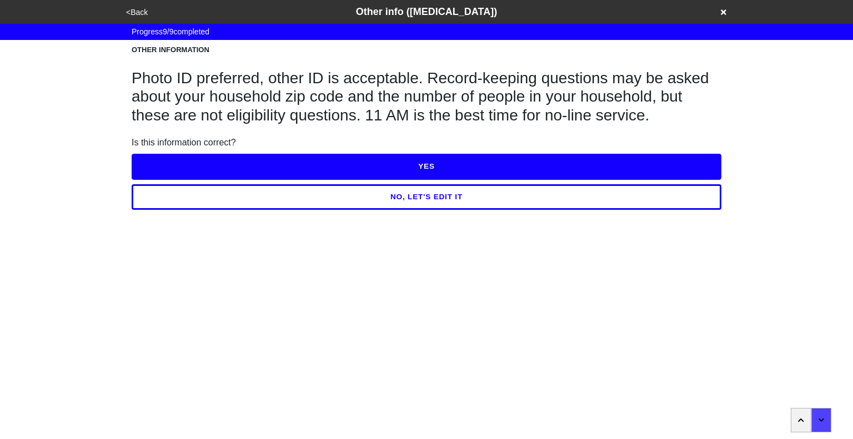
click at [810, 417] on button "button" at bounding box center [800, 420] width 21 height 24
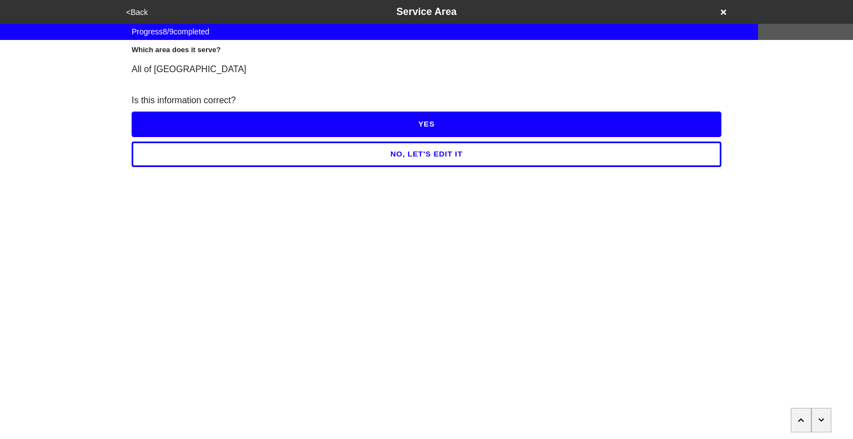
click at [827, 423] on button "button" at bounding box center [821, 420] width 21 height 24
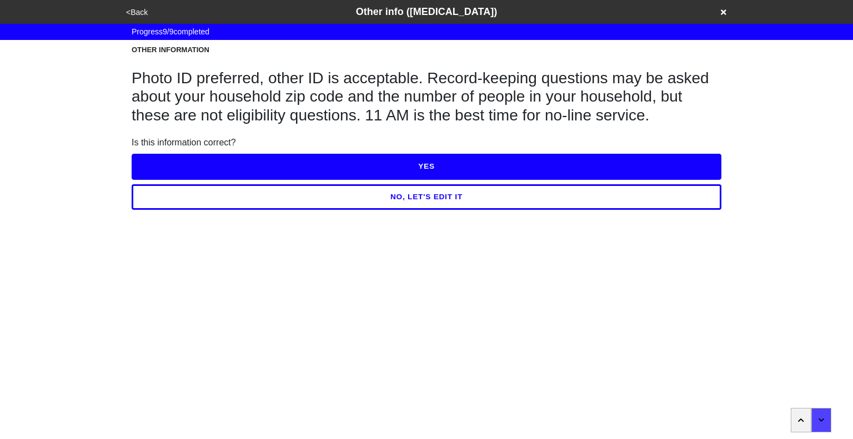
click at [516, 173] on button "YES" at bounding box center [427, 167] width 590 height 26
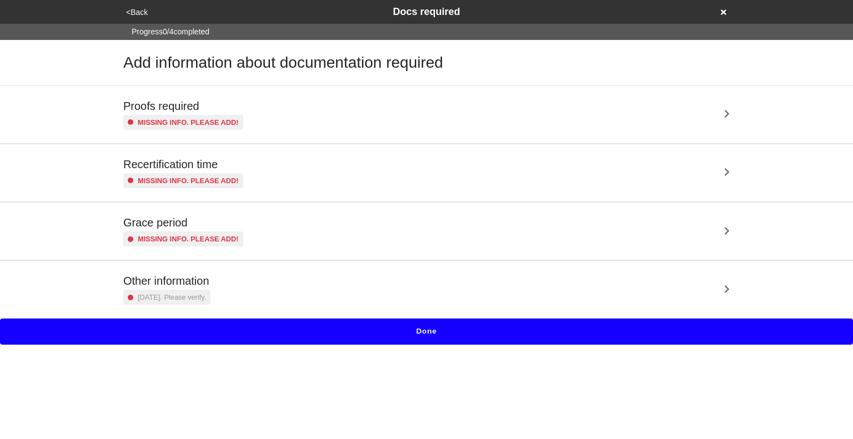
click at [434, 117] on div "Proofs required Missing info. Please add!" at bounding box center [426, 114] width 606 height 31
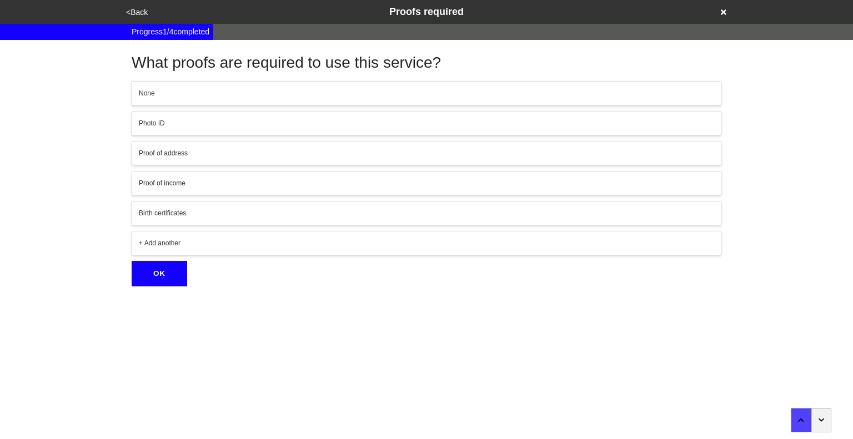
click at [196, 128] on button "Photo ID" at bounding box center [427, 123] width 590 height 24
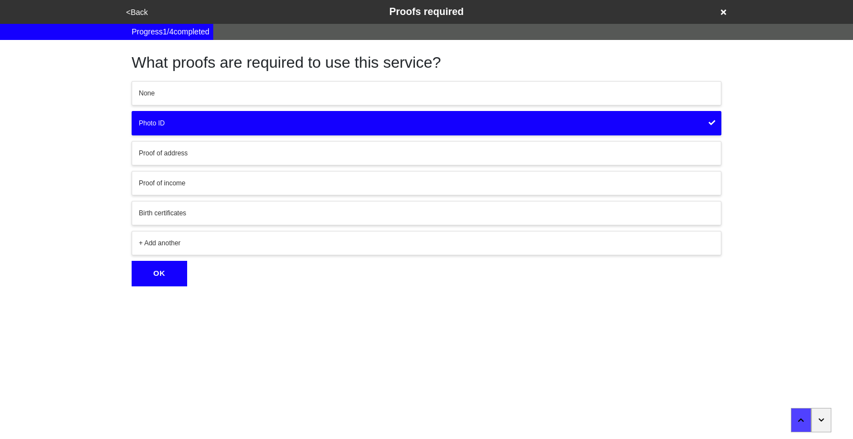
click at [168, 270] on button "OK" at bounding box center [160, 274] width 56 height 26
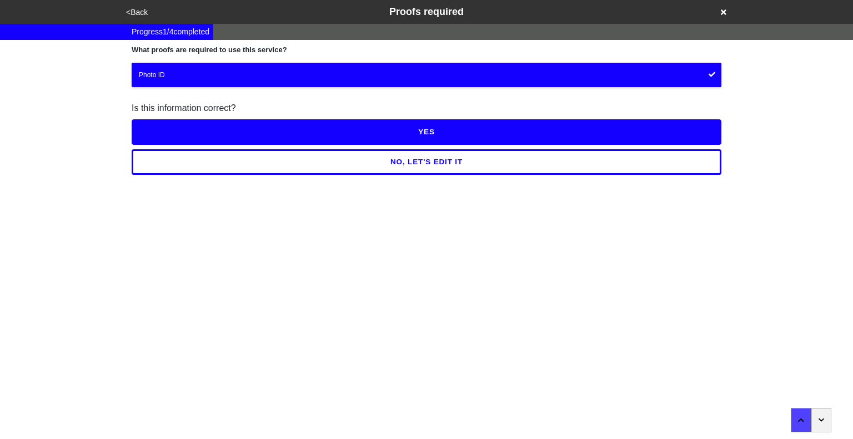
click at [439, 139] on button "YES" at bounding box center [427, 132] width 590 height 26
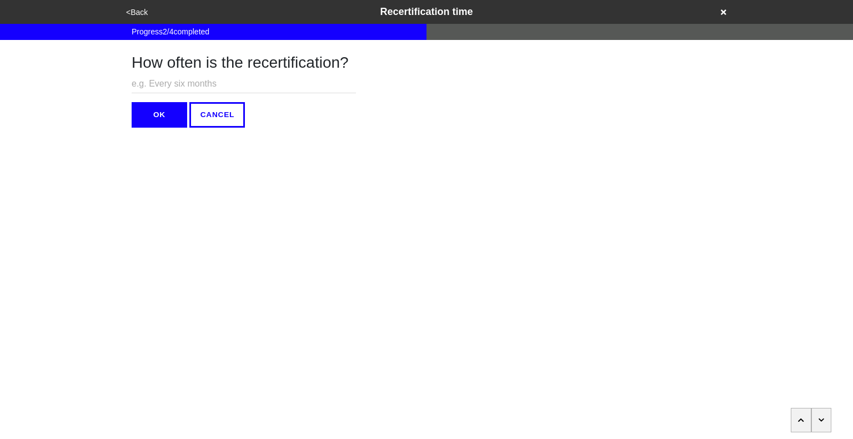
click at [824, 417] on button "button" at bounding box center [821, 420] width 21 height 24
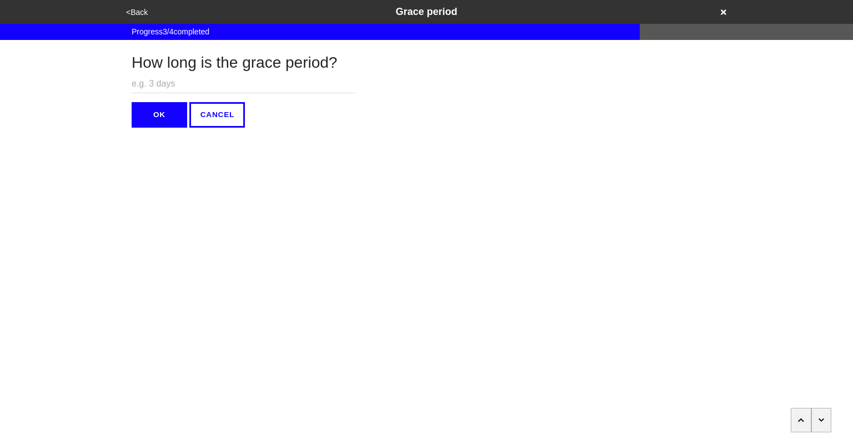
click at [824, 417] on button "button" at bounding box center [821, 420] width 21 height 24
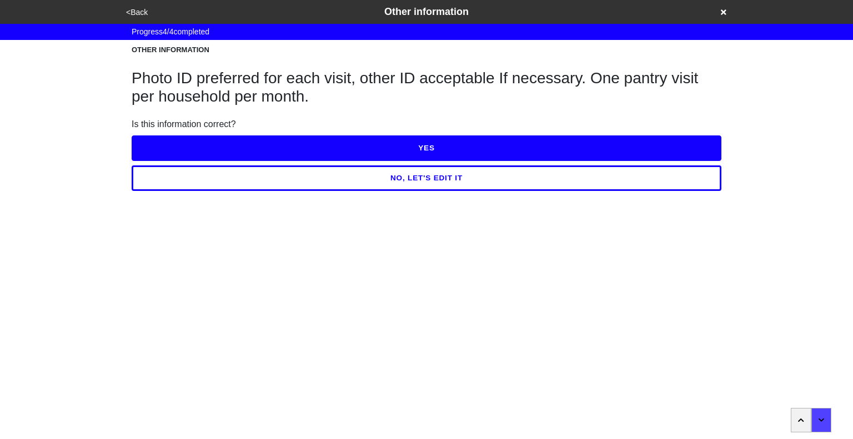
click at [449, 148] on button "YES" at bounding box center [427, 148] width 590 height 26
